Goal: Task Accomplishment & Management: Manage account settings

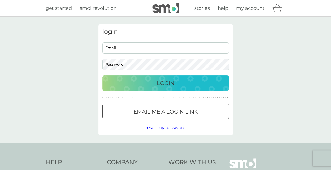
type input "[EMAIL_ADDRESS][DOMAIN_NAME]"
click at [192, 88] on button "Login" at bounding box center [166, 82] width 127 height 15
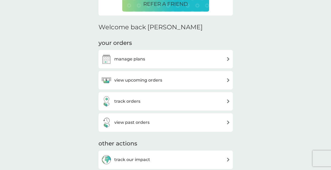
scroll to position [139, 0]
click at [188, 60] on div "manage plans" at bounding box center [165, 59] width 129 height 11
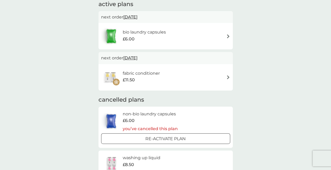
scroll to position [40, 0]
